Goal: Transaction & Acquisition: Purchase product/service

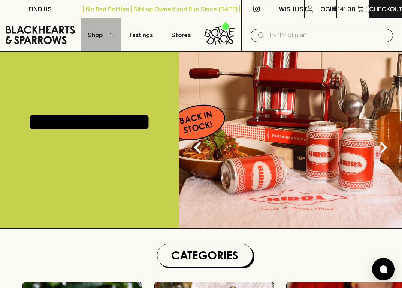
click at [99, 36] on p "Shop" at bounding box center [95, 34] width 15 height 9
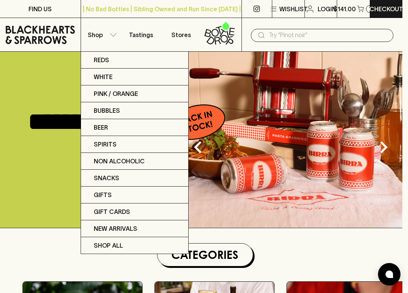
click at [54, 241] on div at bounding box center [204, 146] width 408 height 293
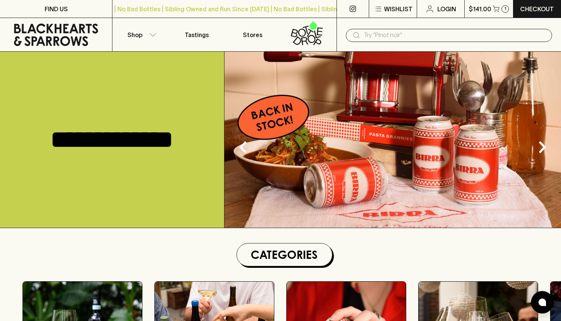
click at [308, 36] on icon at bounding box center [310, 33] width 7 height 9
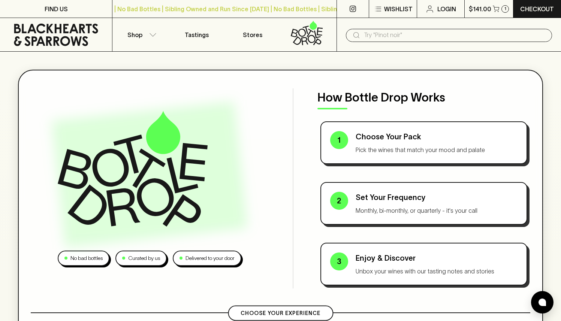
click at [60, 39] on icon at bounding box center [56, 35] width 101 height 23
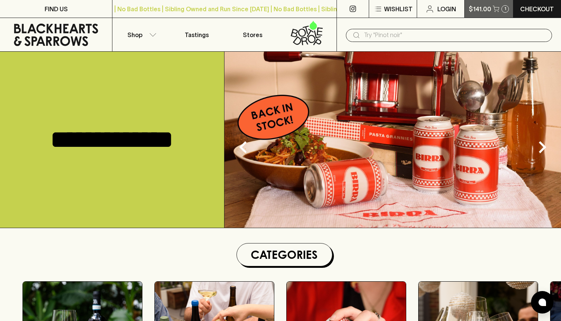
click at [402, 13] on p "$141.00" at bounding box center [480, 9] width 23 height 9
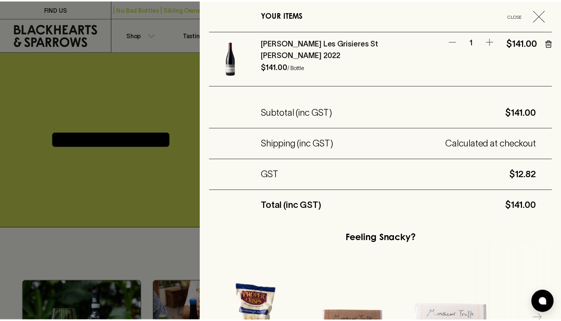
scroll to position [133, 0]
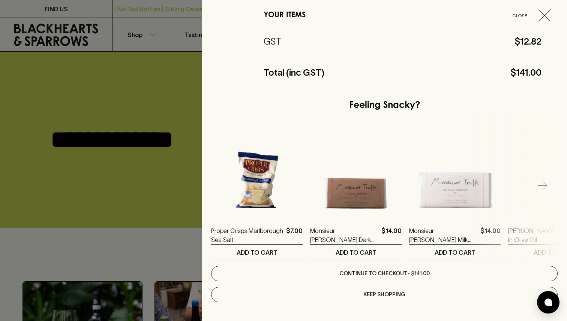
click at [362, 275] on link "Continue to checkout - $141.00" at bounding box center [384, 273] width 347 height 15
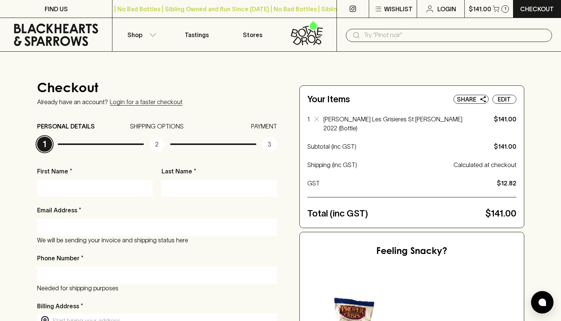
click at [92, 187] on input "First Name *" at bounding box center [95, 188] width 104 height 12
type input "[PERSON_NAME]"
type input "[EMAIL_ADDRESS][DOMAIN_NAME]"
click at [97, 277] on input "Phone Number *" at bounding box center [157, 275] width 229 height 12
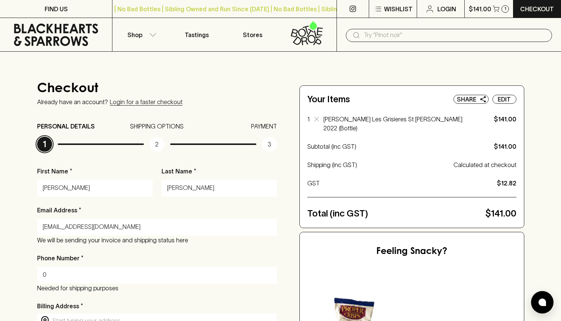
type input "0449664803"
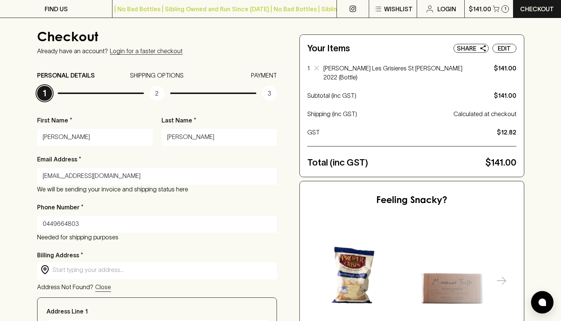
scroll to position [149, 0]
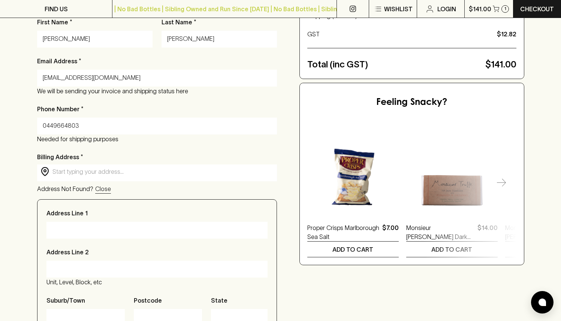
click at [57, 177] on div "​ ​" at bounding box center [157, 172] width 240 height 15
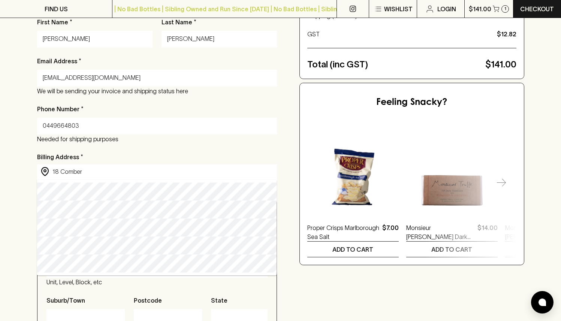
type input "[STREET_ADDRESS]"
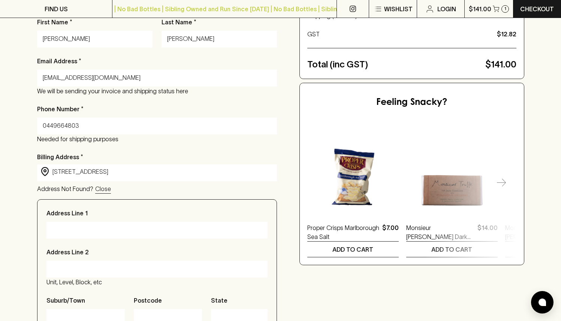
type input "[STREET_ADDRESS]"
type input "Paddington"
type input "2021"
type input "[GEOGRAPHIC_DATA]"
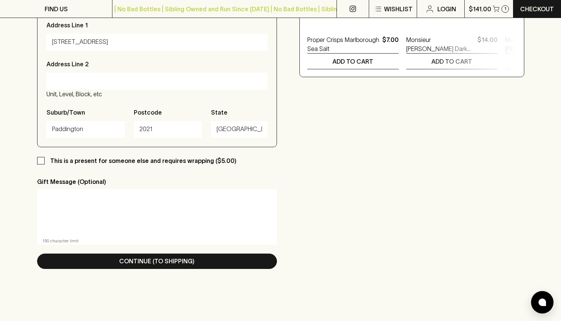
scroll to position [391, 0]
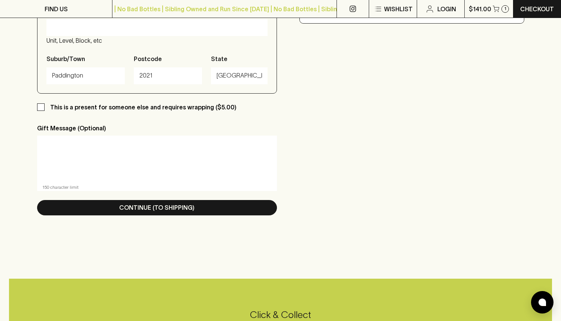
type input "[STREET_ADDRESS]"
click at [90, 162] on textarea at bounding box center [157, 159] width 230 height 35
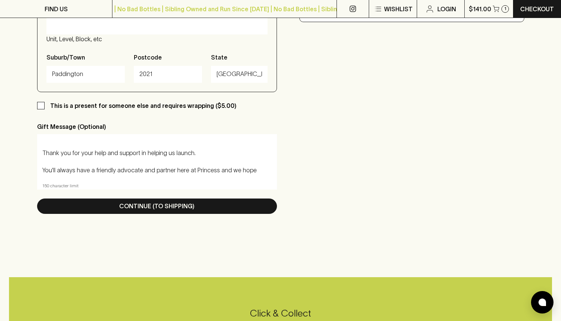
drag, startPoint x: 255, startPoint y: 171, endPoint x: 216, endPoint y: 171, distance: 39.4
click at [216, 171] on textarea "Dear [PERSON_NAME], Thank you for your help and support in helping us launch. Y…" at bounding box center [157, 157] width 230 height 35
drag, startPoint x: 113, startPoint y: 156, endPoint x: 124, endPoint y: 165, distance: 14.4
click at [113, 155] on textarea "Dear [PERSON_NAME], Thank you for your help and support in helping us launch. Y…" at bounding box center [157, 157] width 230 height 35
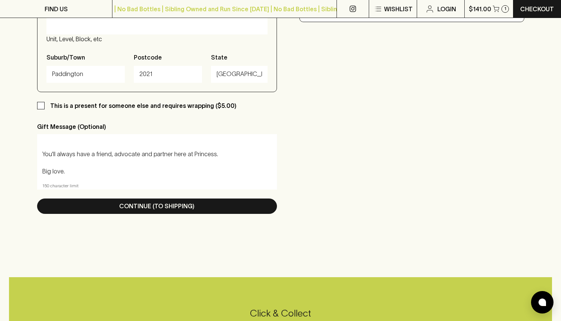
click at [176, 170] on textarea "Dear [PERSON_NAME], Thank you for your help and support in helping us launch. Y…" at bounding box center [157, 157] width 230 height 35
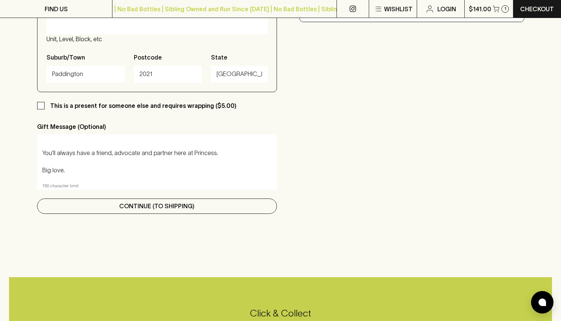
type textarea "Dear [PERSON_NAME], Thank you for your help and support in helping us launch. Y…"
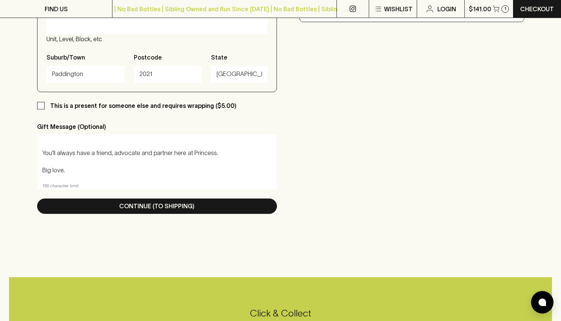
click at [146, 203] on p "Continue (To Shipping)" at bounding box center [156, 206] width 75 height 9
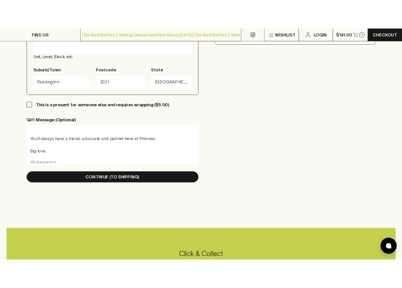
scroll to position [0, 0]
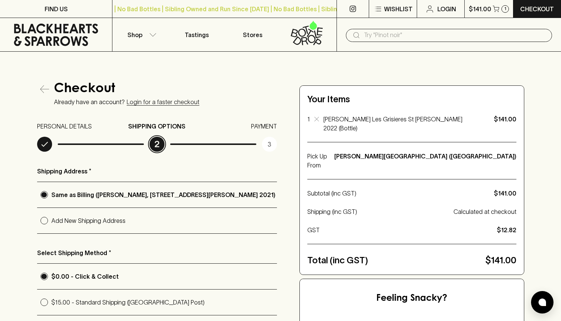
click at [90, 224] on p "Add New Shipping Address" at bounding box center [164, 220] width 226 height 9
click at [51, 224] on input "Add New Shipping Address" at bounding box center [44, 221] width 14 height 14
radio input "true"
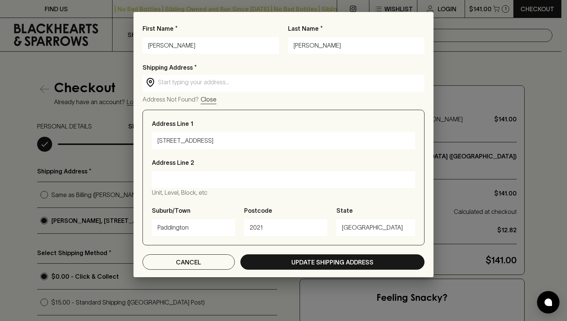
drag, startPoint x: 175, startPoint y: 41, endPoint x: 134, endPoint y: 31, distance: 42.7
click at [137, 30] on div "First Name * [PERSON_NAME] Last Name * [PERSON_NAME] Shipping Address * ​ ​ Add…" at bounding box center [284, 151] width 300 height 254
type input "[PERSON_NAME]"
type input "Zonnios"
click at [218, 93] on div "Shipping Address * ​ ​ Address Not Found? Close" at bounding box center [284, 83] width 282 height 41
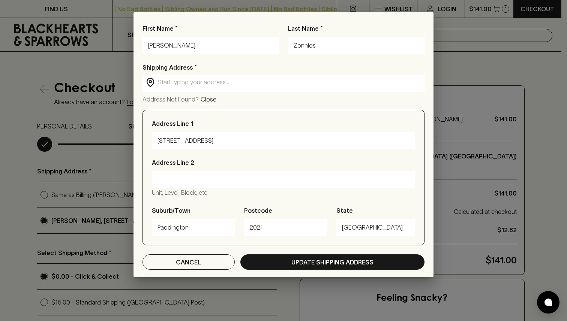
click at [202, 82] on input "text" at bounding box center [289, 82] width 263 height 9
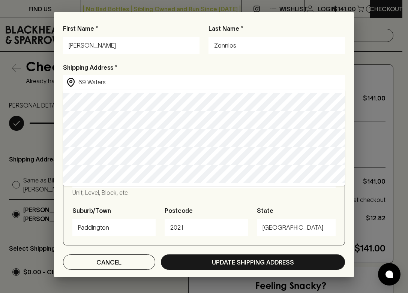
type input "[STREET_ADDRESS]"
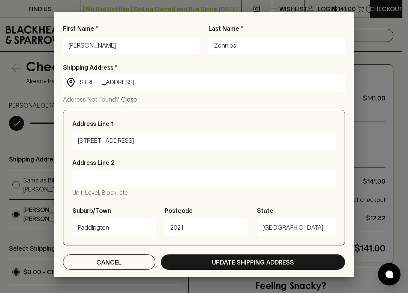
type input "[STREET_ADDRESS]"
type input "Seaholme"
type input "3018"
type input "Victoria"
type input "[STREET_ADDRESS]"
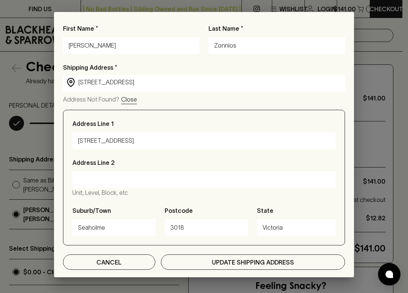
click at [258, 256] on button "Update Shipping Address" at bounding box center [253, 262] width 184 height 15
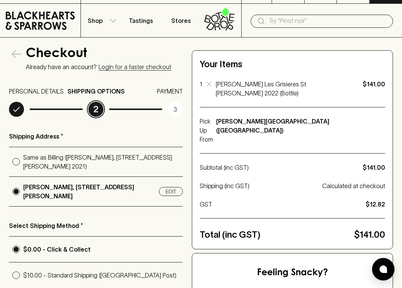
scroll to position [152, 0]
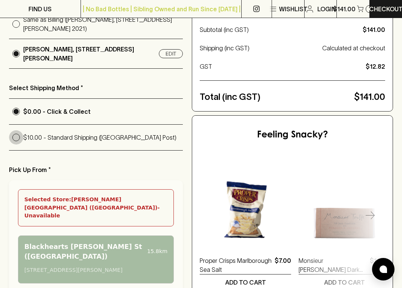
click at [17, 137] on input "$10.00 - Standard Shipping ([GEOGRAPHIC_DATA] Post)" at bounding box center [16, 137] width 14 height 14
radio input "true"
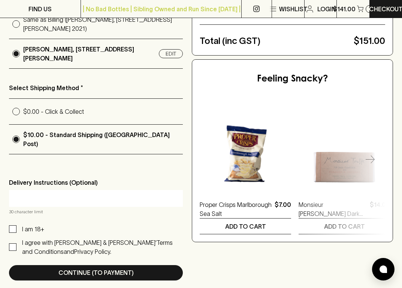
click at [46, 194] on input "text" at bounding box center [96, 198] width 163 height 12
click at [18, 224] on span "I am 18+" at bounding box center [31, 228] width 28 height 9
click at [17, 225] on input "I am 18+" at bounding box center [13, 229] width 8 height 8
checkbox input "true"
click at [16, 243] on input "I agree with [PERSON_NAME] & [PERSON_NAME]’ Terms and Conditions and Privacy Po…" at bounding box center [13, 247] width 8 height 8
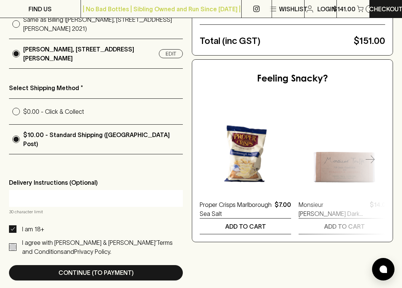
checkbox input "true"
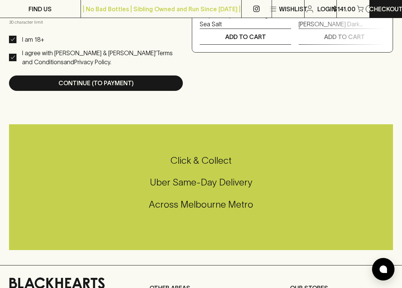
scroll to position [342, 0]
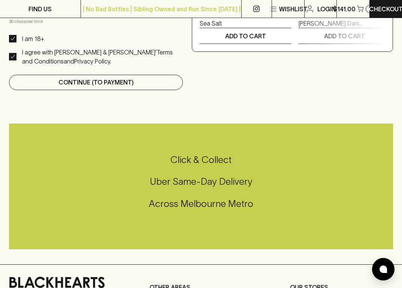
click at [103, 78] on p "Continue (To Payment)" at bounding box center [96, 82] width 75 height 9
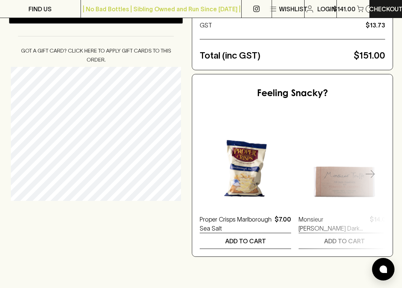
scroll to position [137, 0]
drag, startPoint x: 21, startPoint y: 233, endPoint x: 17, endPoint y: 236, distance: 4.8
click at [21, 233] on div "Checkout Already have an account? Login for a faster checkout PERSONAL DETAILS …" at bounding box center [201, 89] width 384 height 333
click at [72, 210] on div "Checkout Already have an account? Login for a faster checkout PERSONAL DETAILS …" at bounding box center [201, 89] width 384 height 333
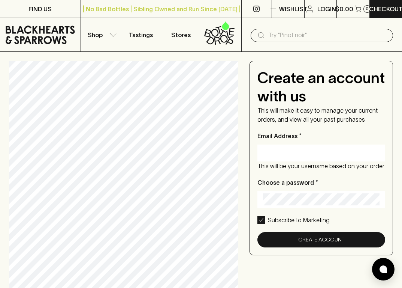
scroll to position [262, 0]
